Goal: Information Seeking & Learning: Check status

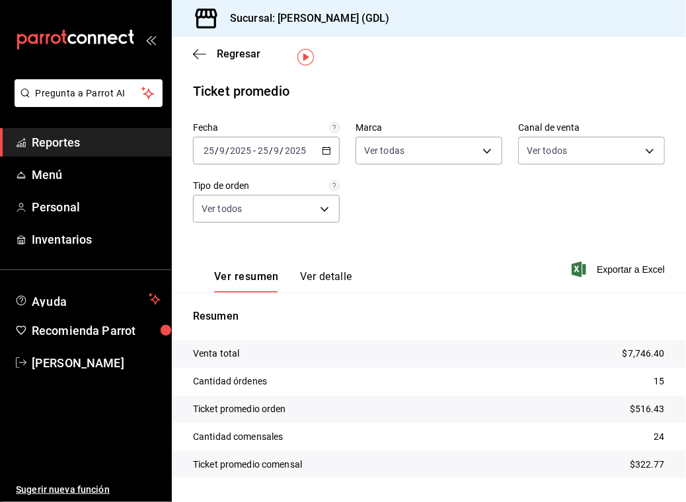
scroll to position [34, 0]
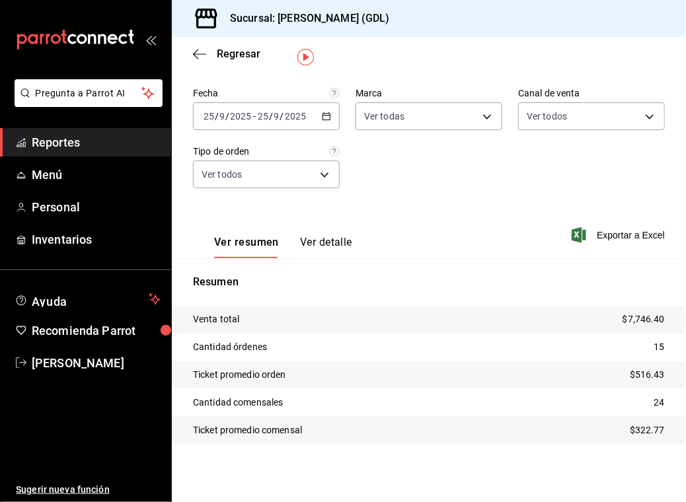
click at [85, 145] on span "Reportes" at bounding box center [96, 142] width 129 height 18
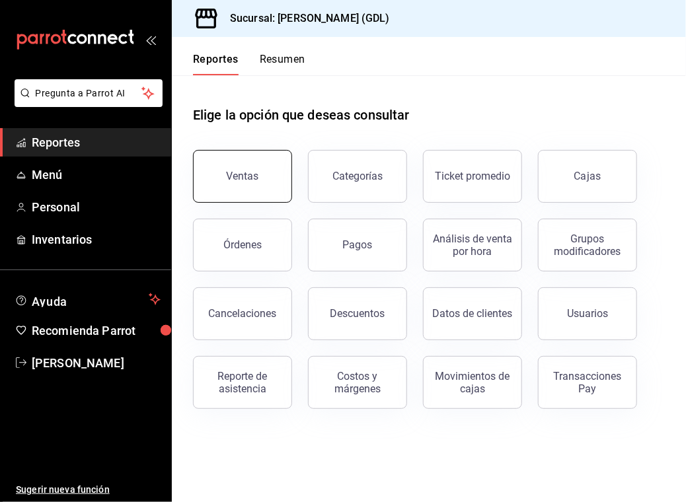
click at [242, 179] on div "Ventas" at bounding box center [243, 176] width 32 height 13
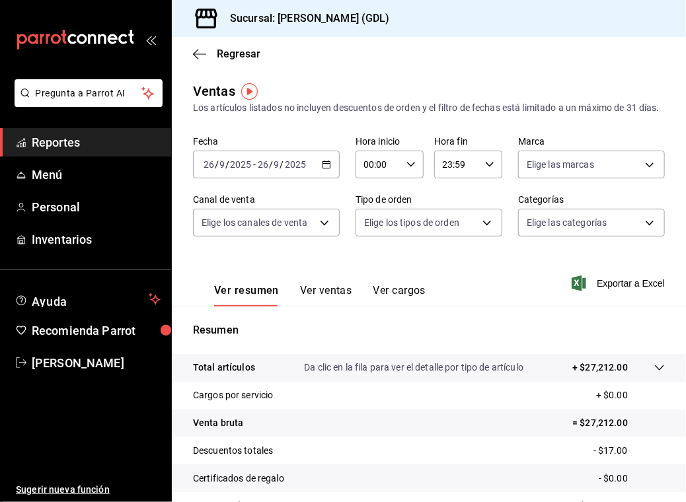
click at [324, 169] on icon "button" at bounding box center [326, 164] width 9 height 9
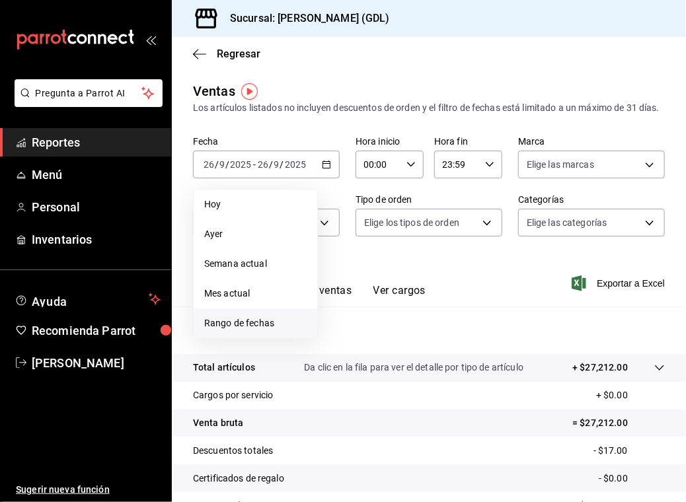
click at [254, 330] on span "Rango de fechas" at bounding box center [255, 323] width 102 height 14
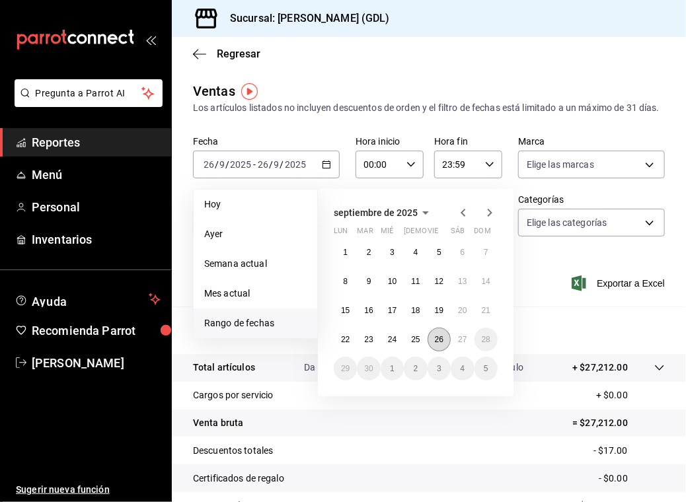
click at [439, 344] on abbr "26" at bounding box center [439, 339] width 9 height 9
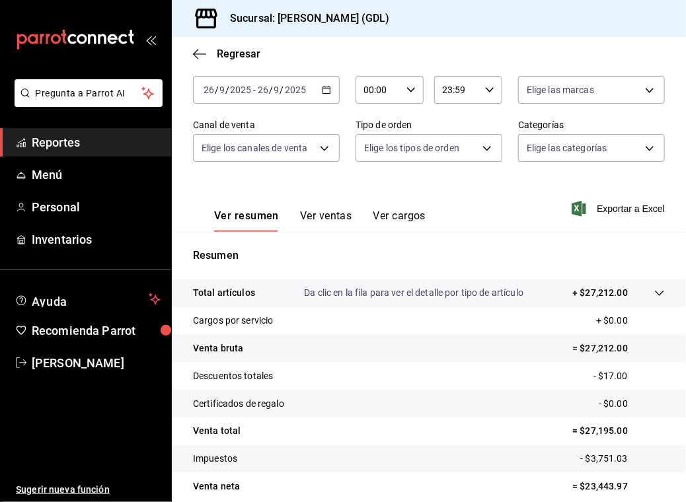
scroll to position [145, 0]
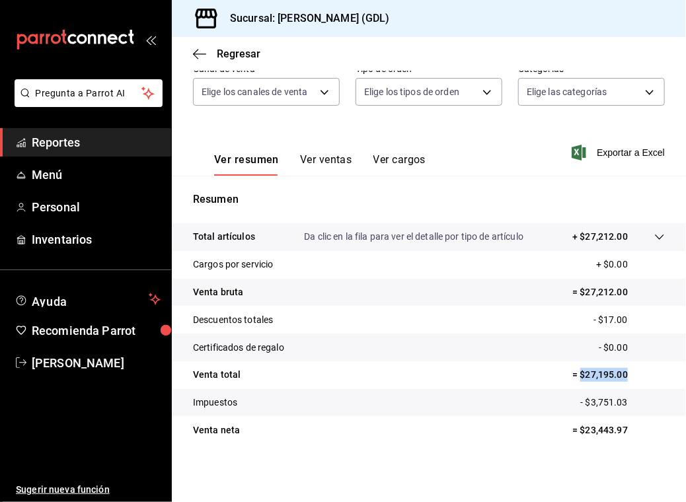
drag, startPoint x: 569, startPoint y: 375, endPoint x: 618, endPoint y: 378, distance: 49.6
click at [618, 378] on p "= $27,195.00" at bounding box center [618, 375] width 92 height 14
copy p "$27,195.00"
click at [207, 55] on span "Regresar" at bounding box center [226, 54] width 67 height 13
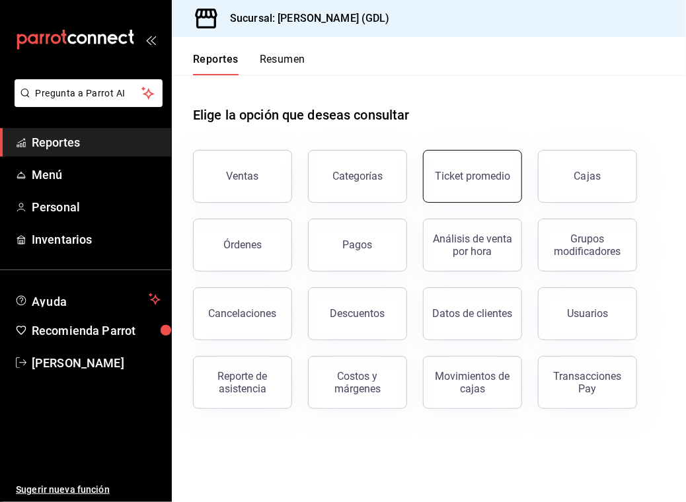
click at [460, 190] on button "Ticket promedio" at bounding box center [472, 176] width 99 height 53
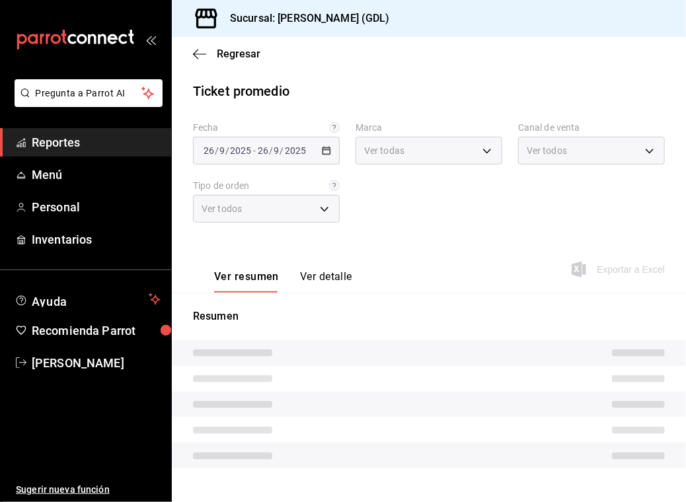
type input "c98b01ad-3431-465a-b391-fd370b6183a3"
type input "PARROT,UBER_EATS,RAPPI,DIDI_FOOD,ONLINE"
type input "5ecffce5-4264-4a64-9be0-877fe03393fb,864f8ddf-f8b3-4635-a869-96c2fe4116ec,b5d94…"
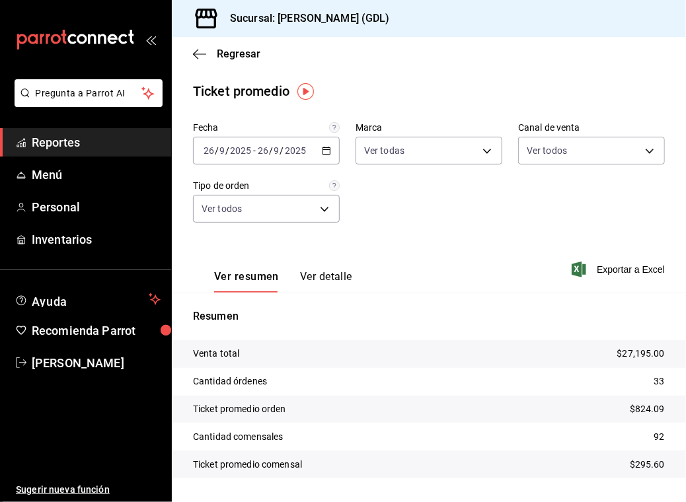
click at [324, 151] on icon "button" at bounding box center [326, 150] width 9 height 9
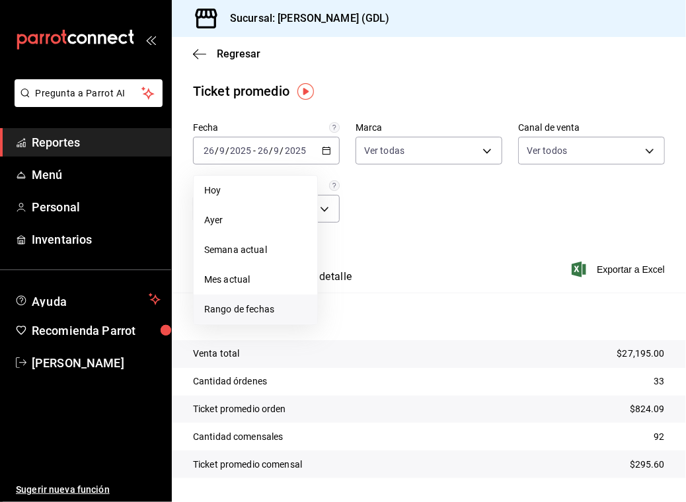
click at [251, 308] on span "Rango de fechas" at bounding box center [255, 310] width 102 height 14
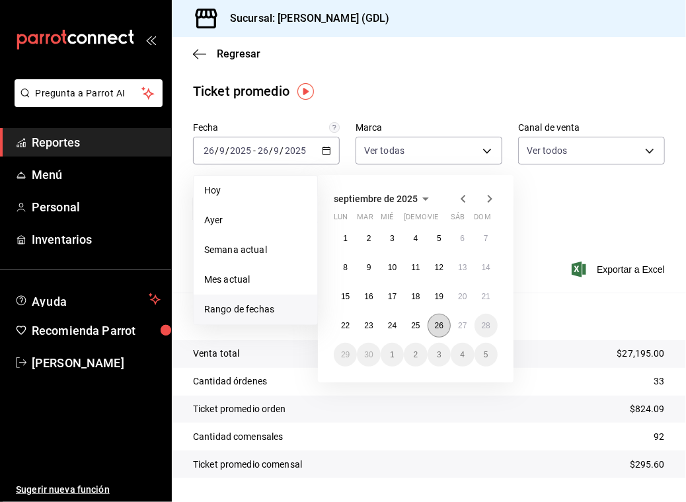
click at [445, 326] on button "26" at bounding box center [438, 326] width 23 height 24
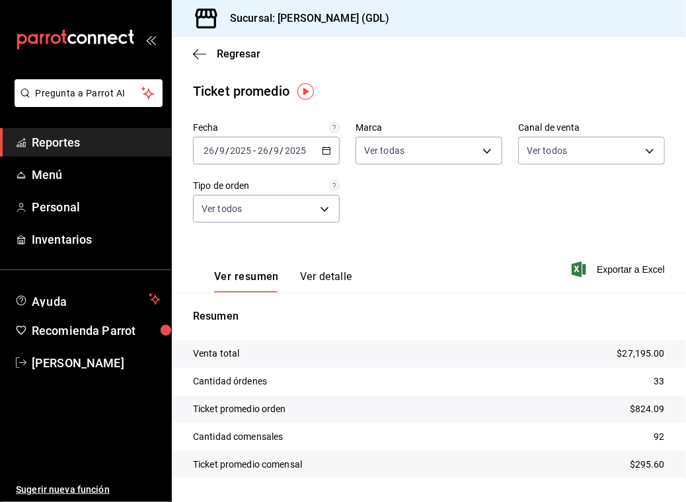
scroll to position [34, 0]
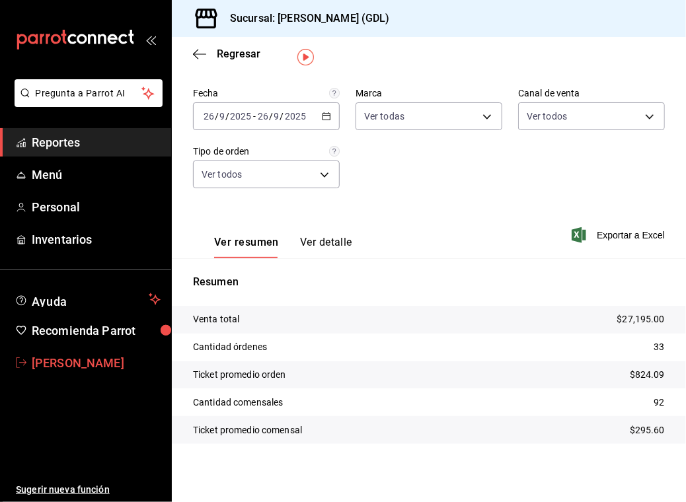
click at [106, 369] on span "[PERSON_NAME]" at bounding box center [96, 363] width 129 height 18
